Goal: Information Seeking & Learning: Learn about a topic

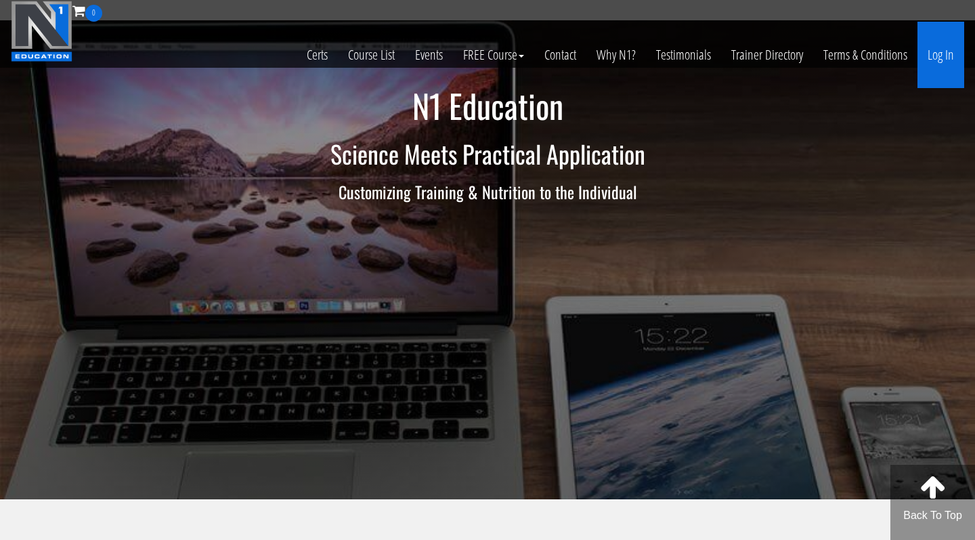
click at [937, 52] on link "Log In" at bounding box center [940, 55] width 47 height 66
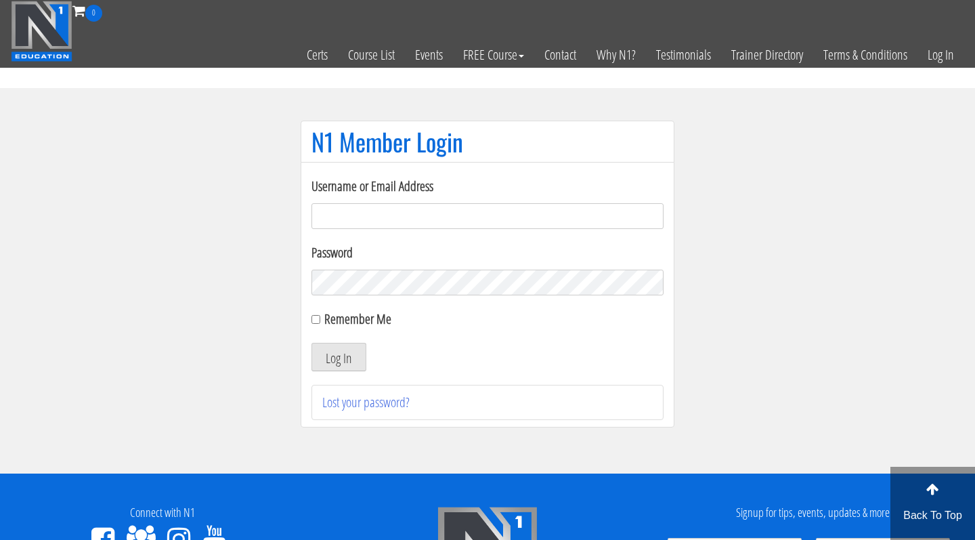
type input "[EMAIL_ADDRESS][DOMAIN_NAME]"
click at [339, 357] on button "Log In" at bounding box center [338, 357] width 55 height 28
click at [311, 363] on button "Log In" at bounding box center [338, 357] width 55 height 28
click at [324, 362] on button "Log In" at bounding box center [338, 357] width 55 height 28
click at [327, 357] on button "Log In" at bounding box center [338, 357] width 55 height 28
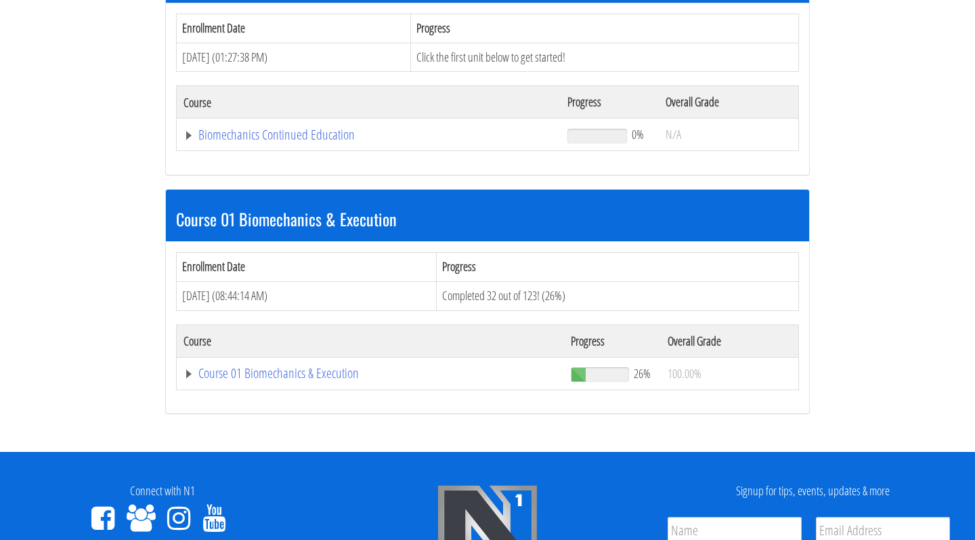
scroll to position [375, 0]
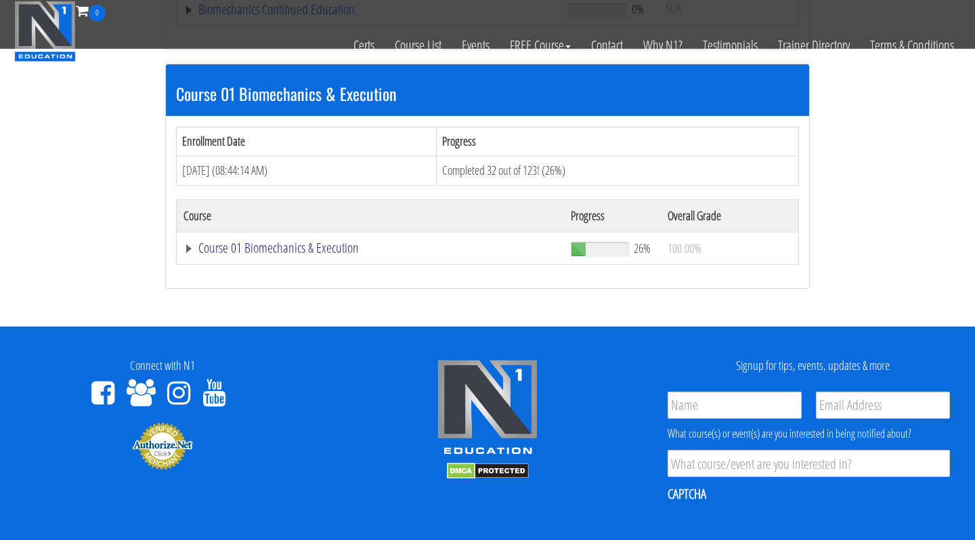
click at [308, 16] on link "Course 01 Biomechanics & Execution" at bounding box center [368, 10] width 370 height 14
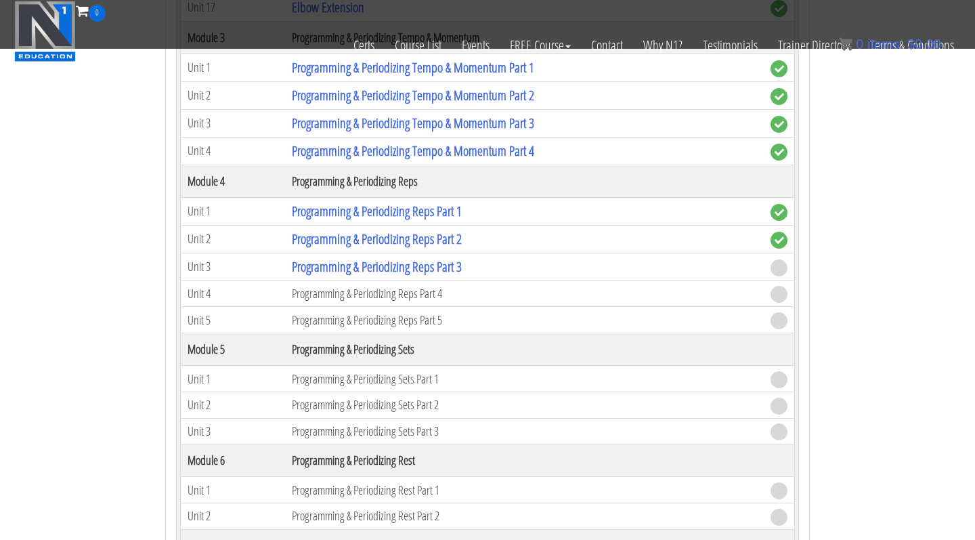
scroll to position [1396, 0]
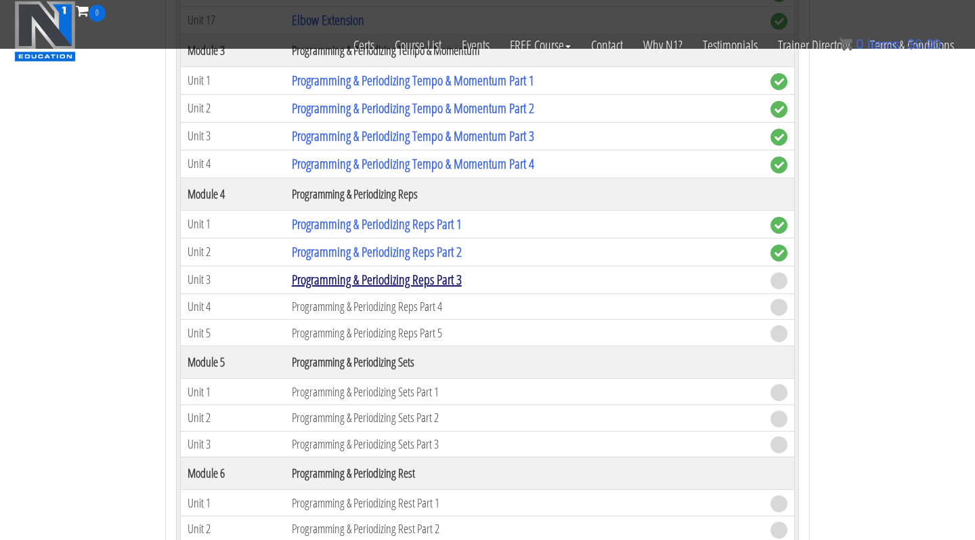
click at [362, 282] on link "Programming & Periodizing Reps Part 3" at bounding box center [377, 279] width 170 height 18
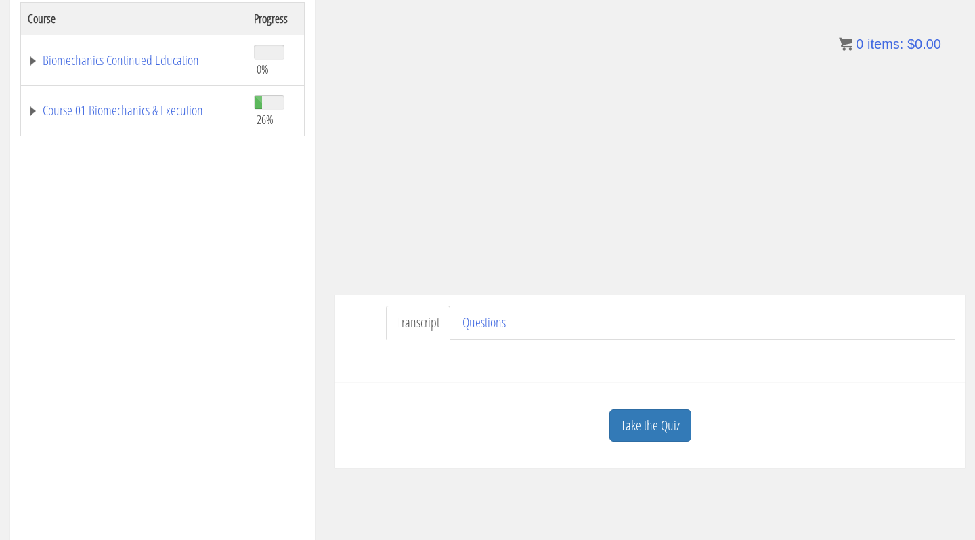
scroll to position [253, 0]
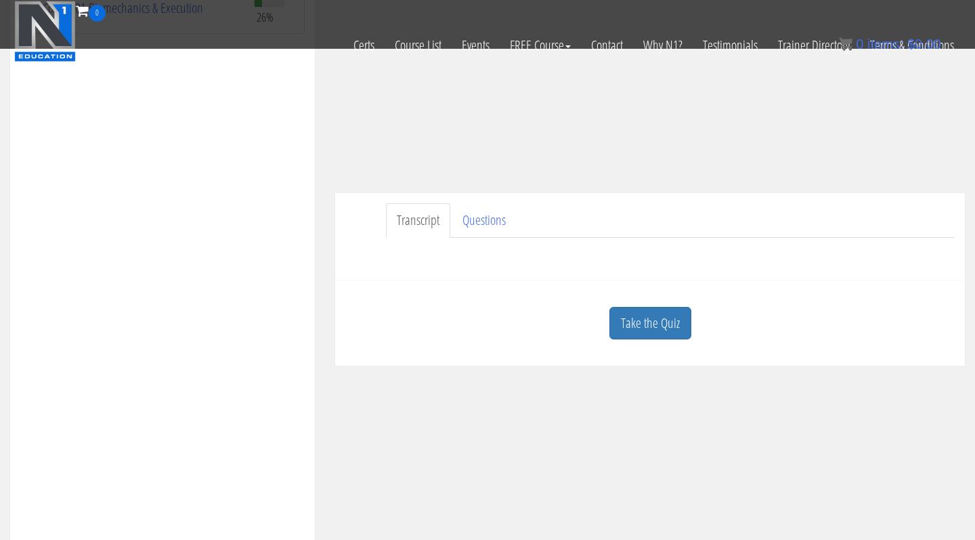
click at [661, 297] on div "Take the Quiz" at bounding box center [649, 323] width 609 height 66
click at [651, 322] on link "Take the Quiz" at bounding box center [650, 323] width 82 height 33
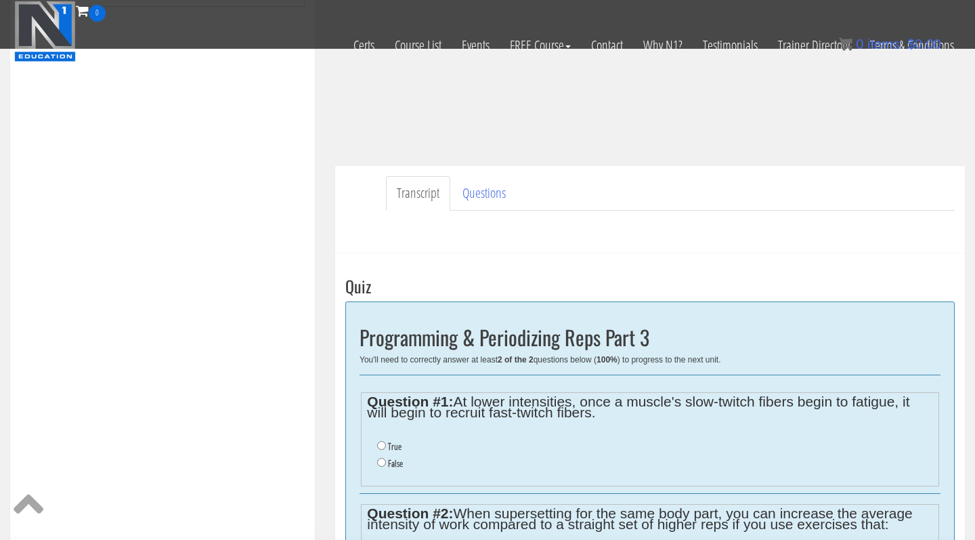
scroll to position [274, 0]
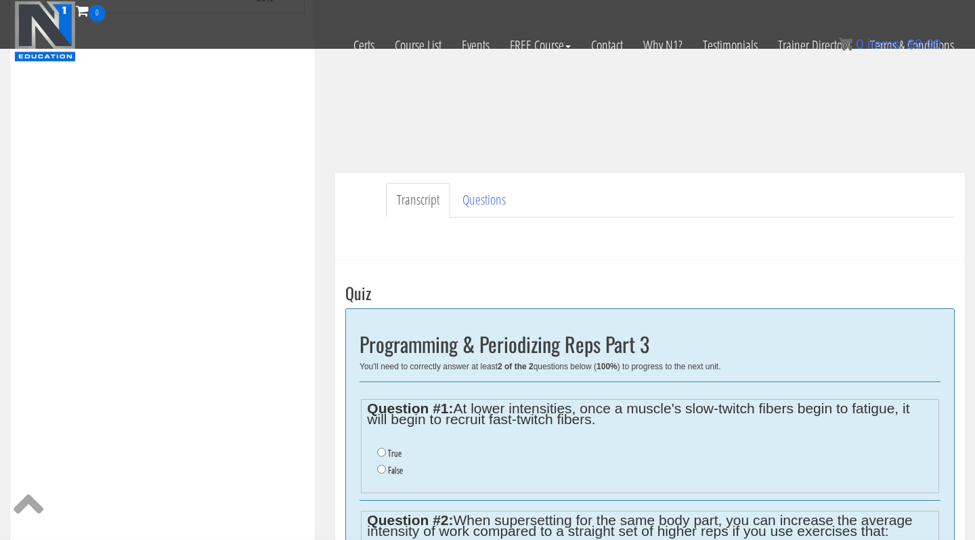
click at [383, 450] on input "True" at bounding box center [381, 452] width 9 height 9
radio input "true"
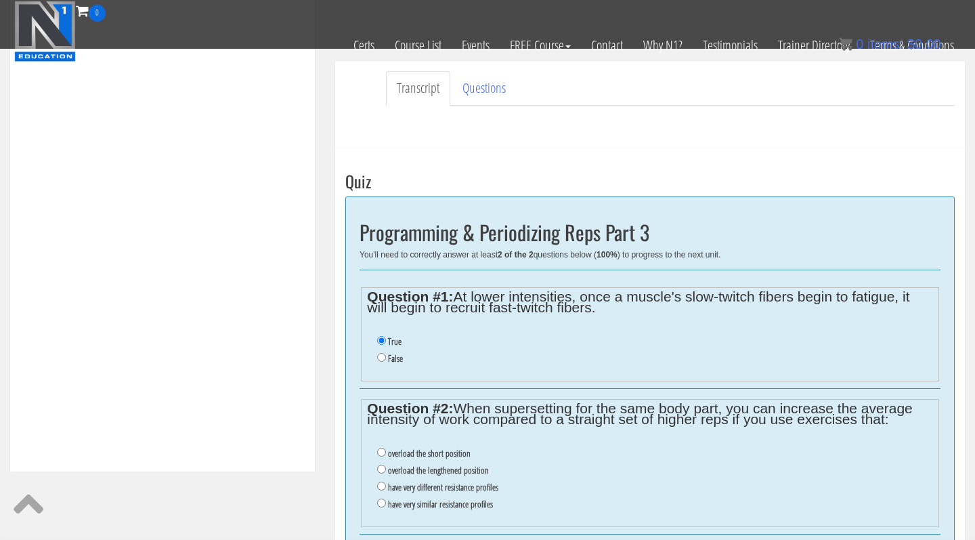
scroll to position [392, 0]
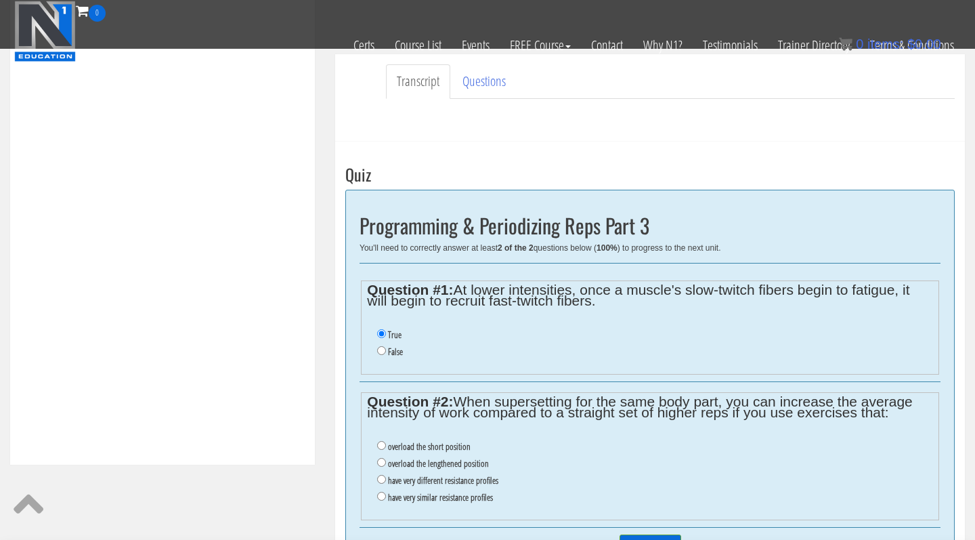
click at [381, 475] on input "have very different resistance profiles" at bounding box center [381, 479] width 9 height 9
radio input "true"
click at [648, 534] on input "Submit Answers" at bounding box center [650, 544] width 62 height 21
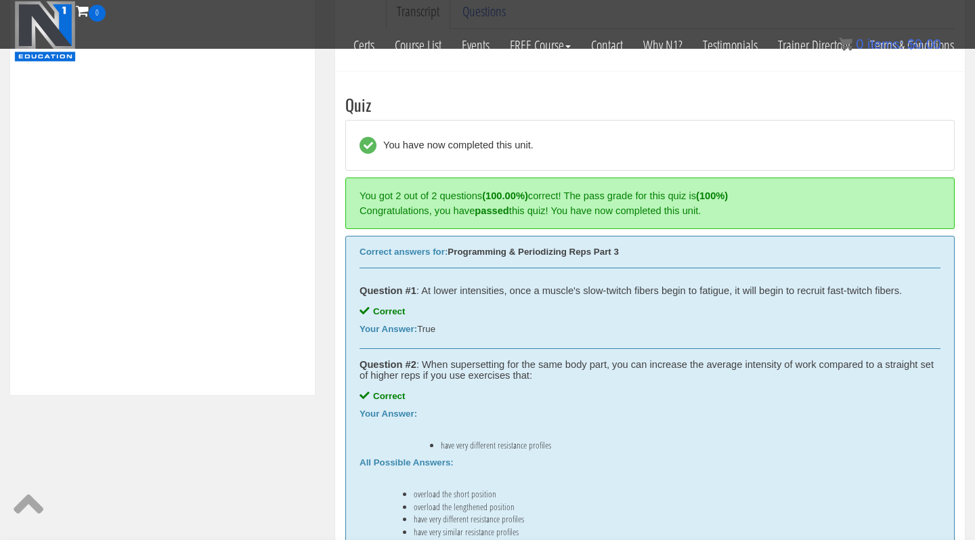
scroll to position [513, 0]
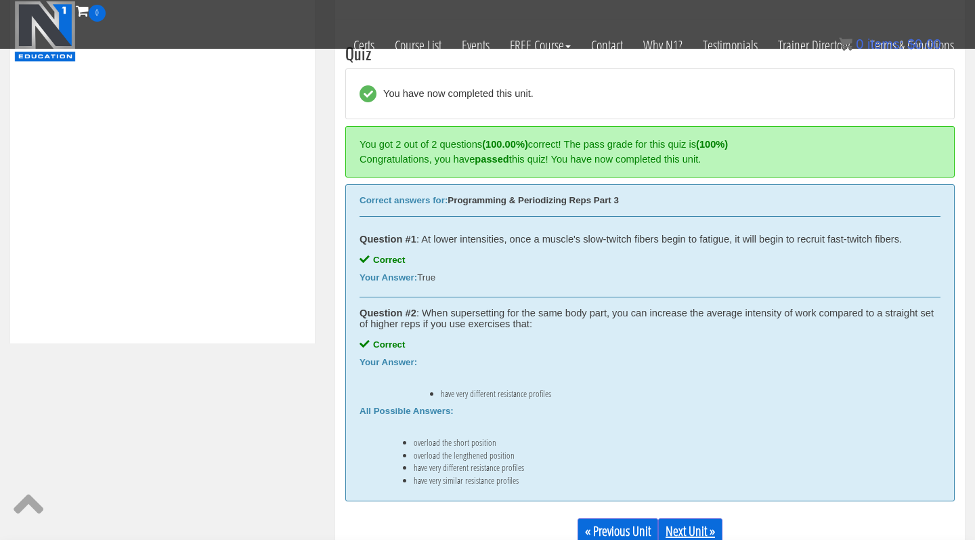
click at [684, 533] on link "Next Unit »" at bounding box center [690, 531] width 64 height 26
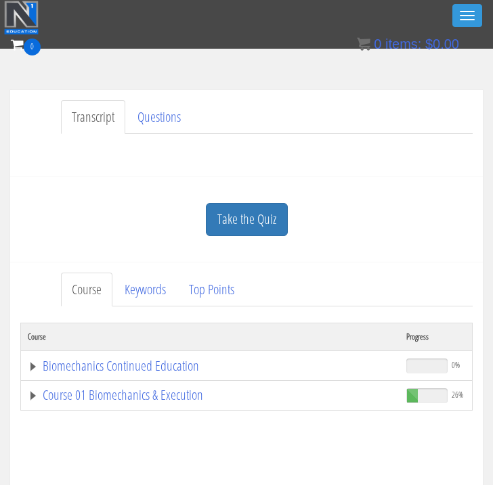
scroll to position [254, 0]
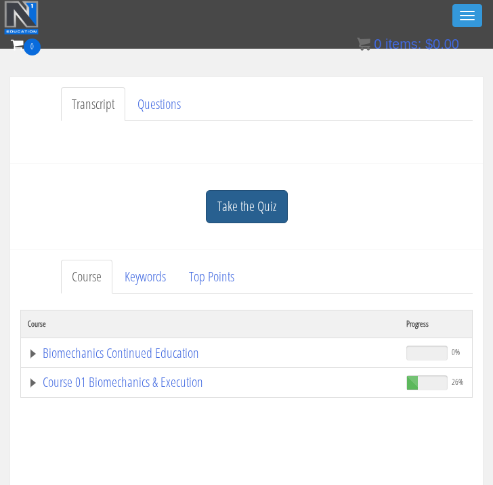
click at [243, 211] on link "Take the Quiz" at bounding box center [247, 206] width 82 height 33
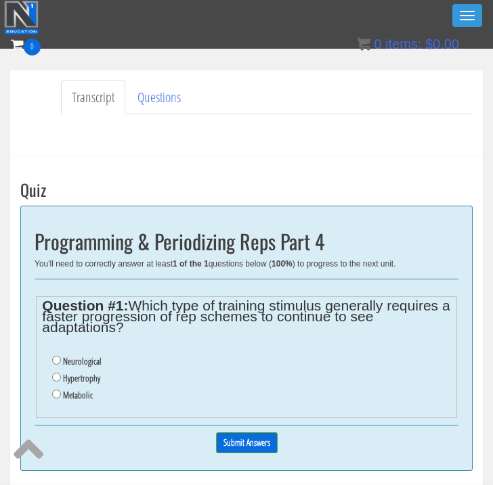
scroll to position [266, 0]
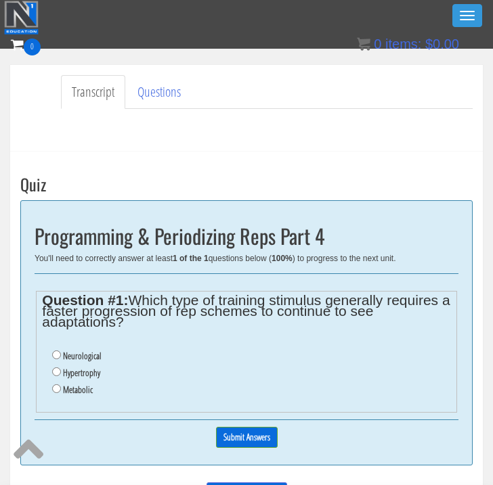
click at [56, 385] on input "Metabolic" at bounding box center [56, 389] width 9 height 9
radio input "true"
click at [230, 435] on input "Submit Answers" at bounding box center [247, 437] width 62 height 21
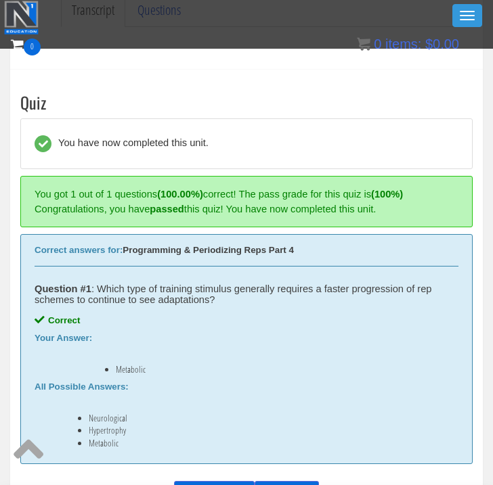
scroll to position [397, 0]
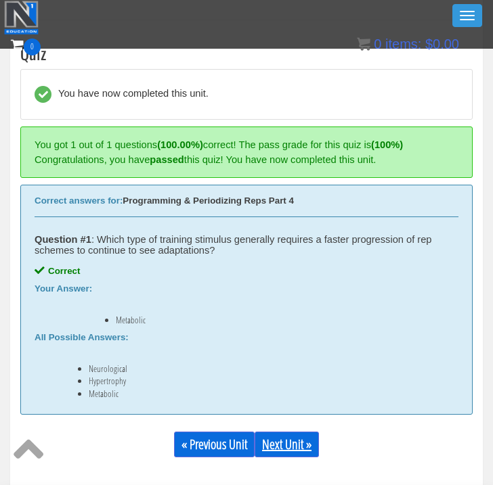
click at [293, 442] on link "Next Unit »" at bounding box center [287, 445] width 64 height 26
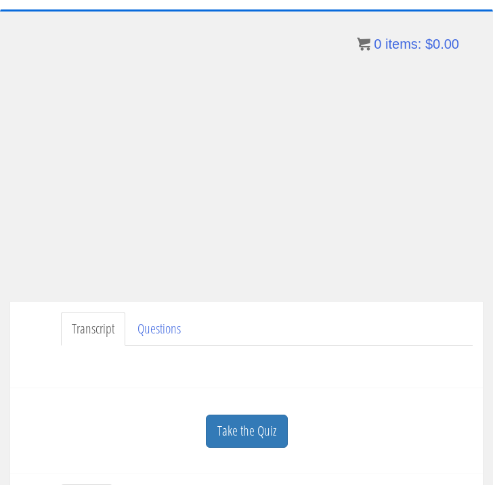
scroll to position [108, 0]
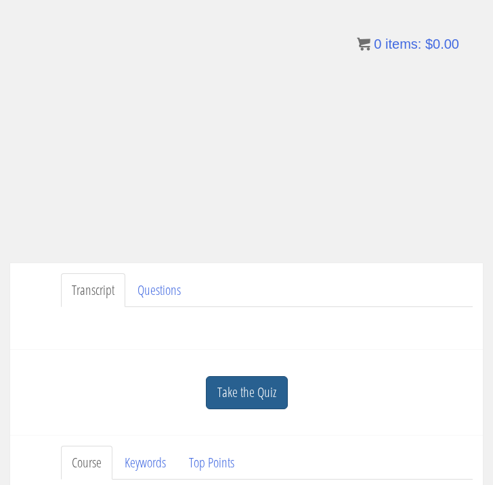
click at [247, 397] on link "Take the Quiz" at bounding box center [247, 392] width 82 height 33
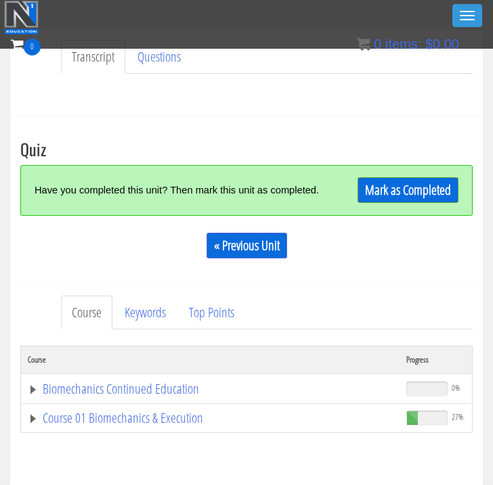
scroll to position [319, 0]
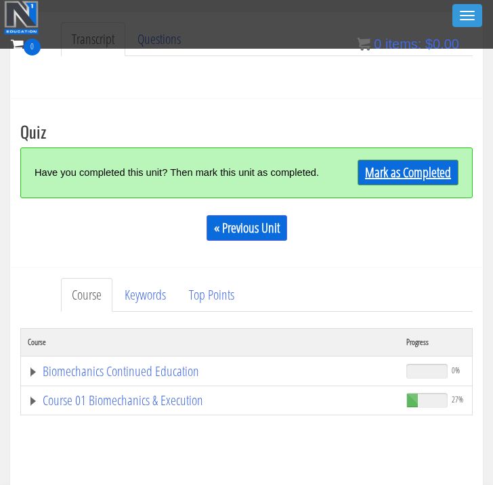
click at [391, 172] on link "Mark as Completed" at bounding box center [407, 173] width 101 height 26
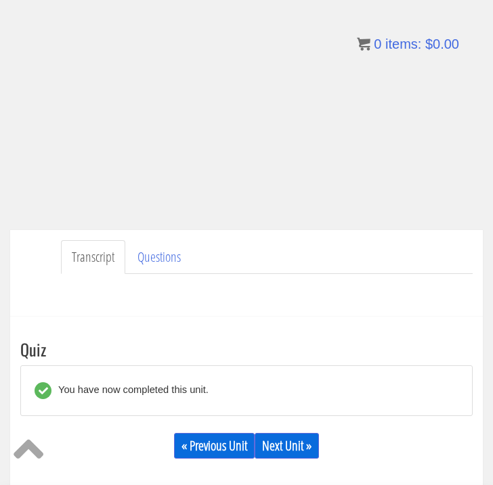
scroll to position [202, 0]
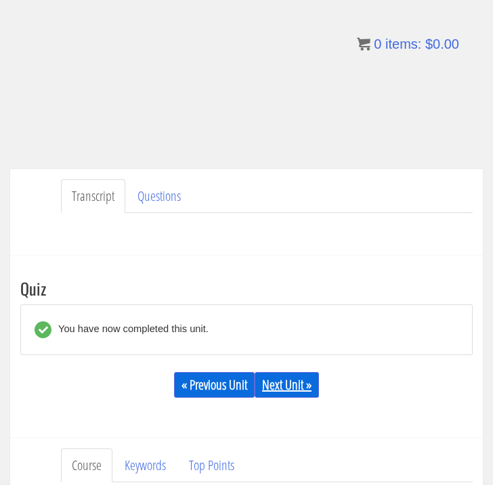
click at [288, 388] on link "Next Unit »" at bounding box center [287, 385] width 64 height 26
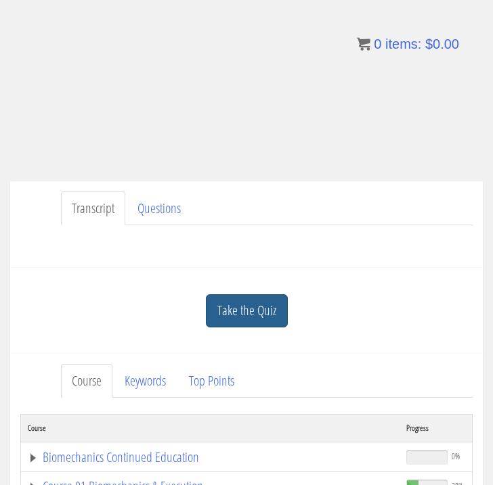
click at [227, 315] on link "Take the Quiz" at bounding box center [247, 310] width 82 height 33
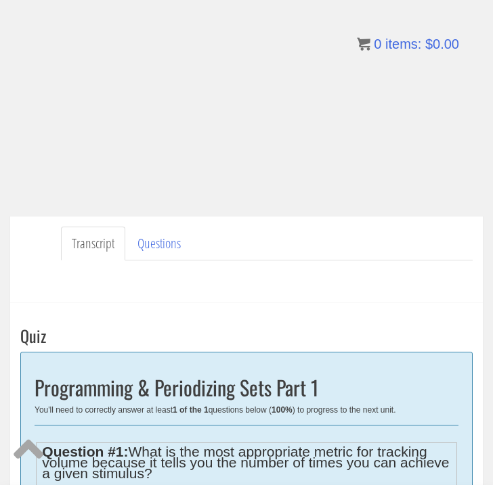
scroll to position [411, 0]
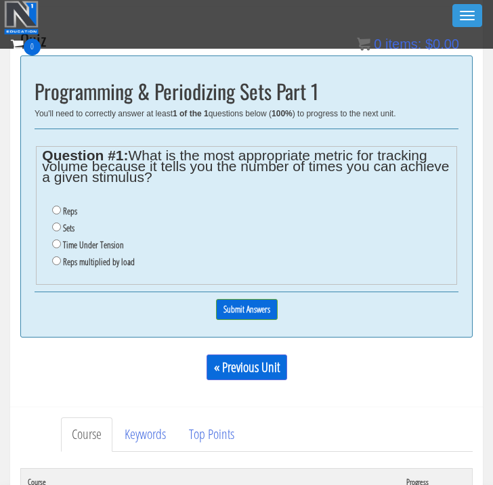
click at [56, 223] on input "Sets" at bounding box center [56, 227] width 9 height 9
radio input "true"
click at [227, 299] on input "Submit Answers" at bounding box center [247, 309] width 62 height 21
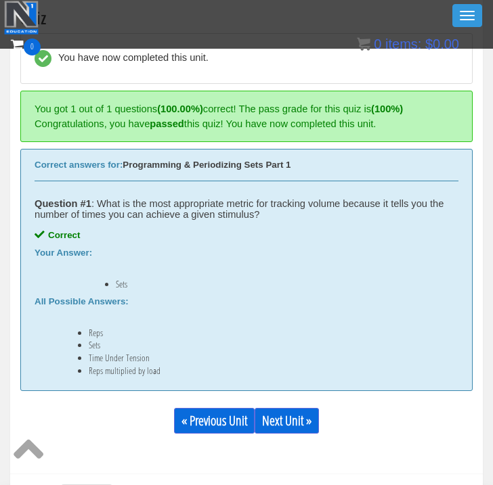
scroll to position [447, 0]
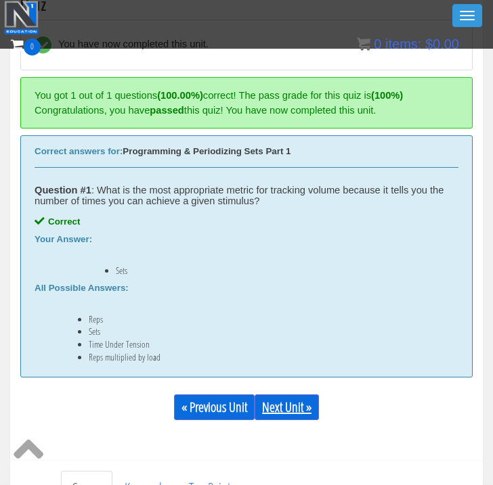
click at [288, 410] on link "Next Unit »" at bounding box center [287, 408] width 64 height 26
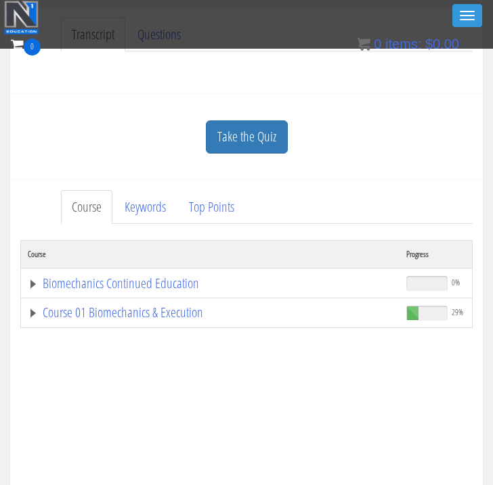
scroll to position [337, 0]
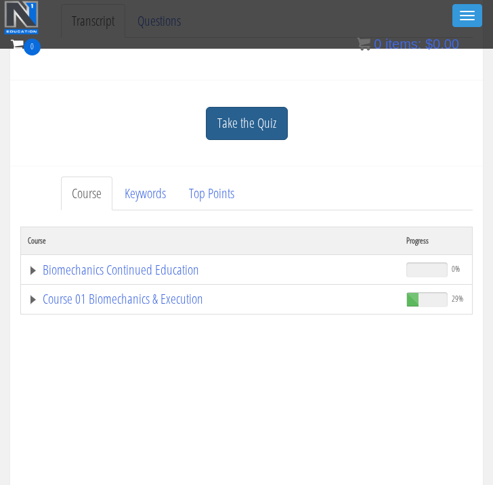
click at [265, 135] on link "Take the Quiz" at bounding box center [247, 123] width 82 height 33
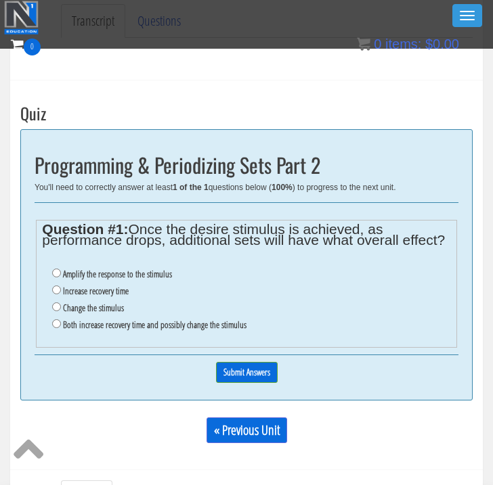
click at [56, 320] on input "Both increase recovery time and possibly change the stimulus" at bounding box center [56, 324] width 9 height 9
radio input "true"
click at [255, 362] on input "Submit Answers" at bounding box center [247, 372] width 62 height 21
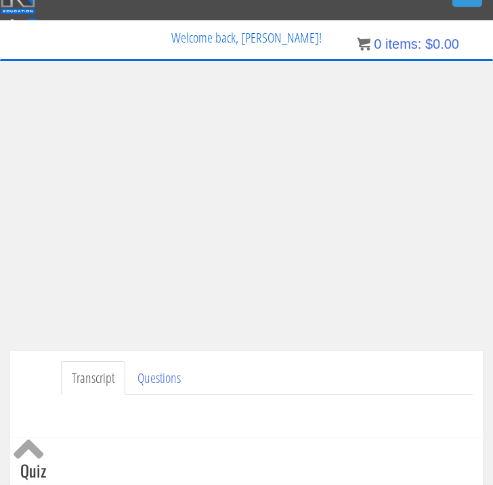
scroll to position [22, 0]
